Goal: Ask a question

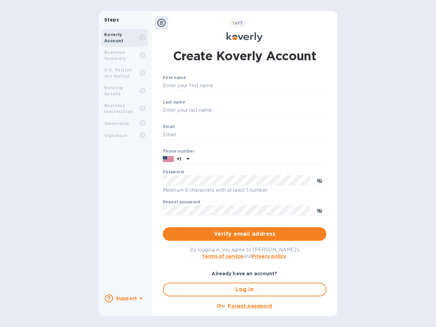
click at [124, 298] on b "Support" at bounding box center [126, 298] width 21 height 5
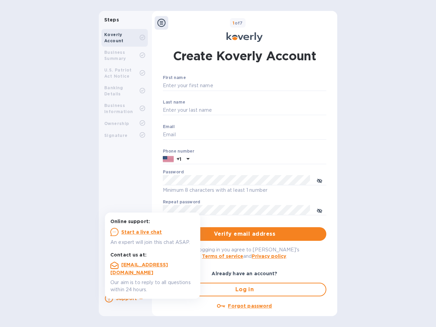
click at [109, 298] on icon at bounding box center [109, 298] width 8 height 8
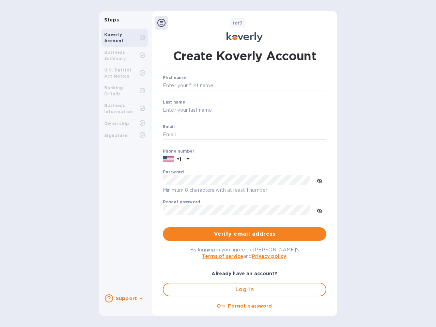
click at [140, 299] on icon at bounding box center [140, 299] width 3 height 2
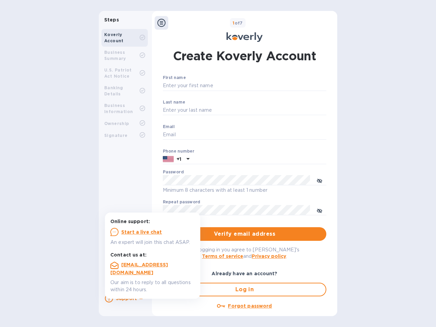
click at [161, 23] on icon at bounding box center [161, 23] width 8 height 8
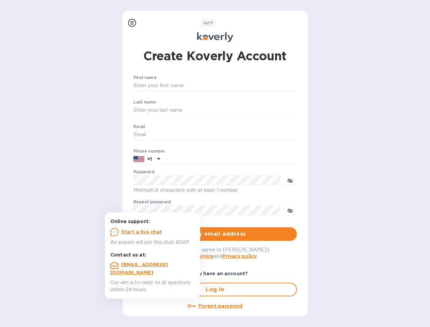
click at [243, 86] on input "First name" at bounding box center [216, 86] width 164 height 10
click at [243, 110] on input "Last name" at bounding box center [216, 110] width 164 height 10
click at [243, 135] on input "Email" at bounding box center [216, 135] width 164 height 10
click at [243, 159] on input "text" at bounding box center [230, 159] width 134 height 10
click at [176, 159] on input "text" at bounding box center [230, 159] width 134 height 10
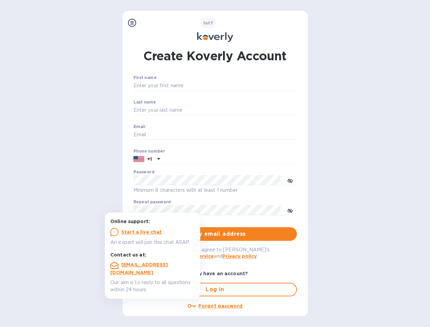
click at [187, 159] on input "text" at bounding box center [230, 159] width 134 height 10
